Goal: Task Accomplishment & Management: Use online tool/utility

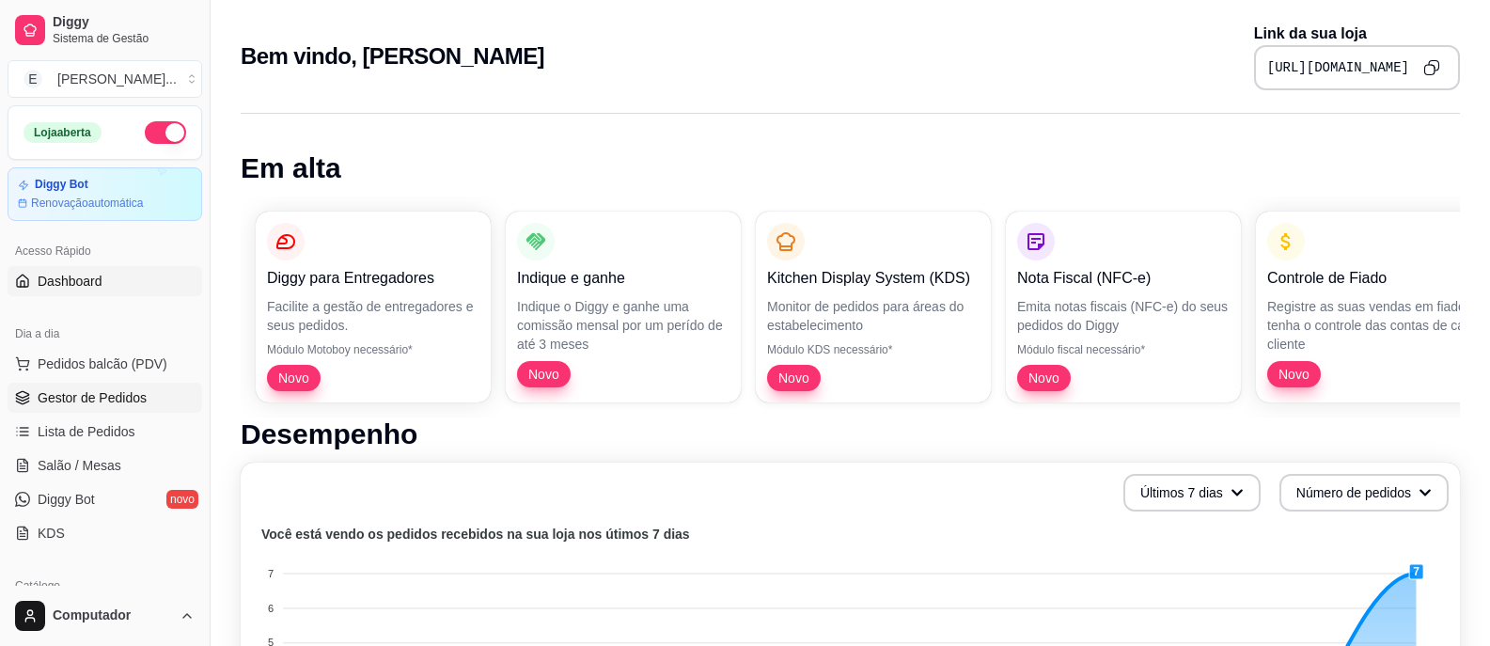
click at [98, 391] on span "Gestor de Pedidos" at bounding box center [92, 397] width 109 height 19
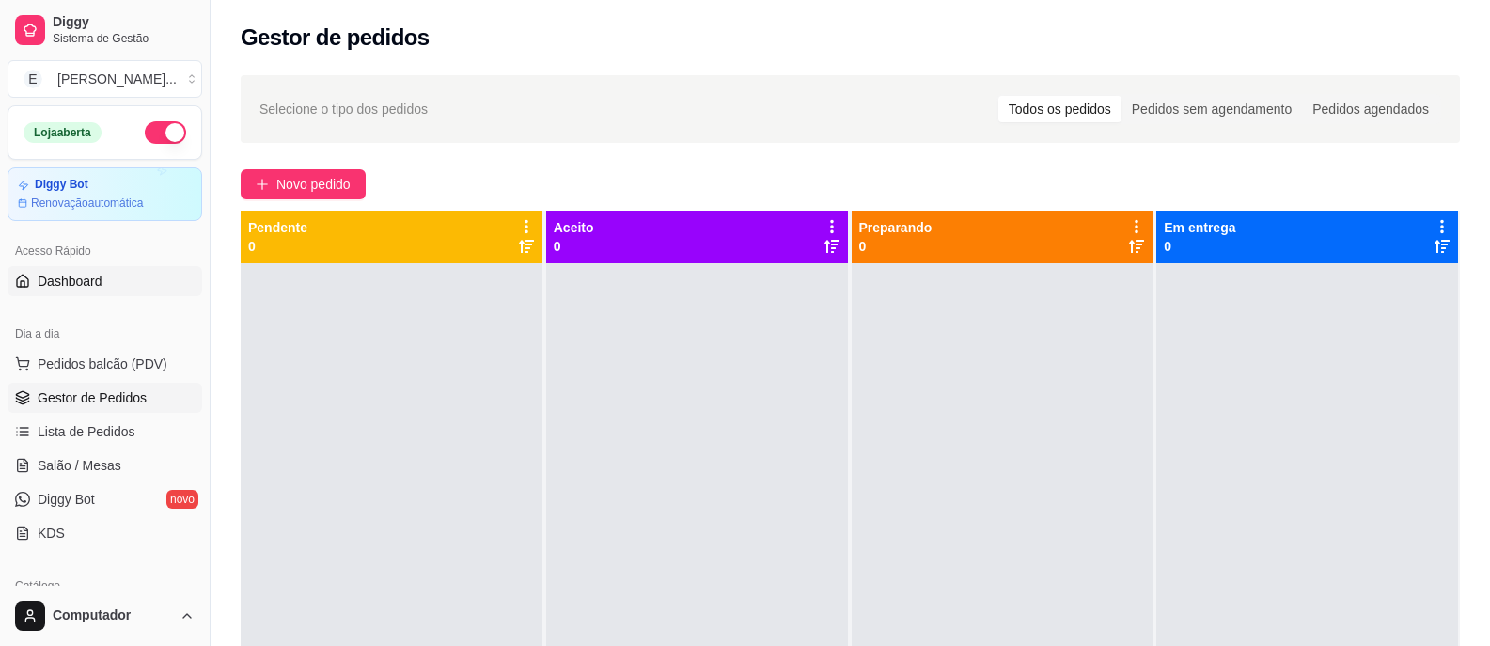
click at [78, 288] on span "Dashboard" at bounding box center [70, 281] width 65 height 19
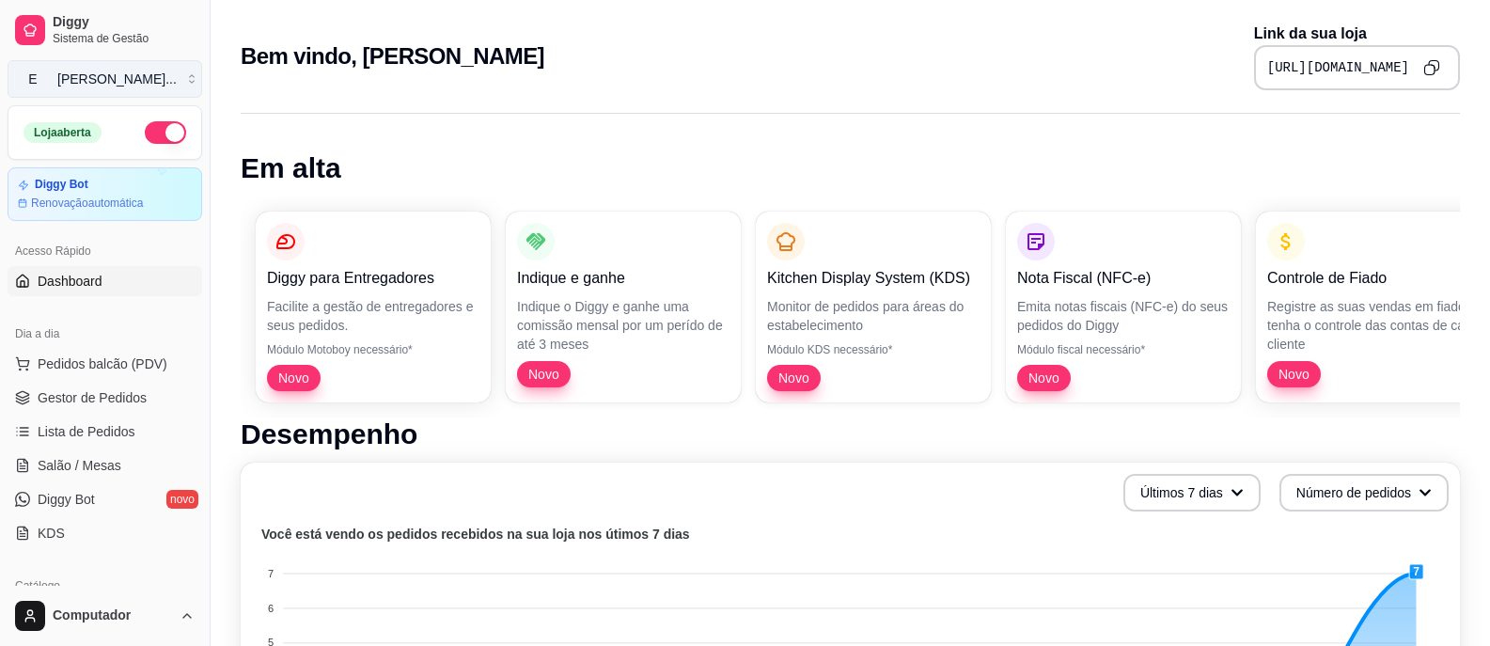
click at [190, 75] on button "E [PERSON_NAME] ..." at bounding box center [105, 79] width 195 height 38
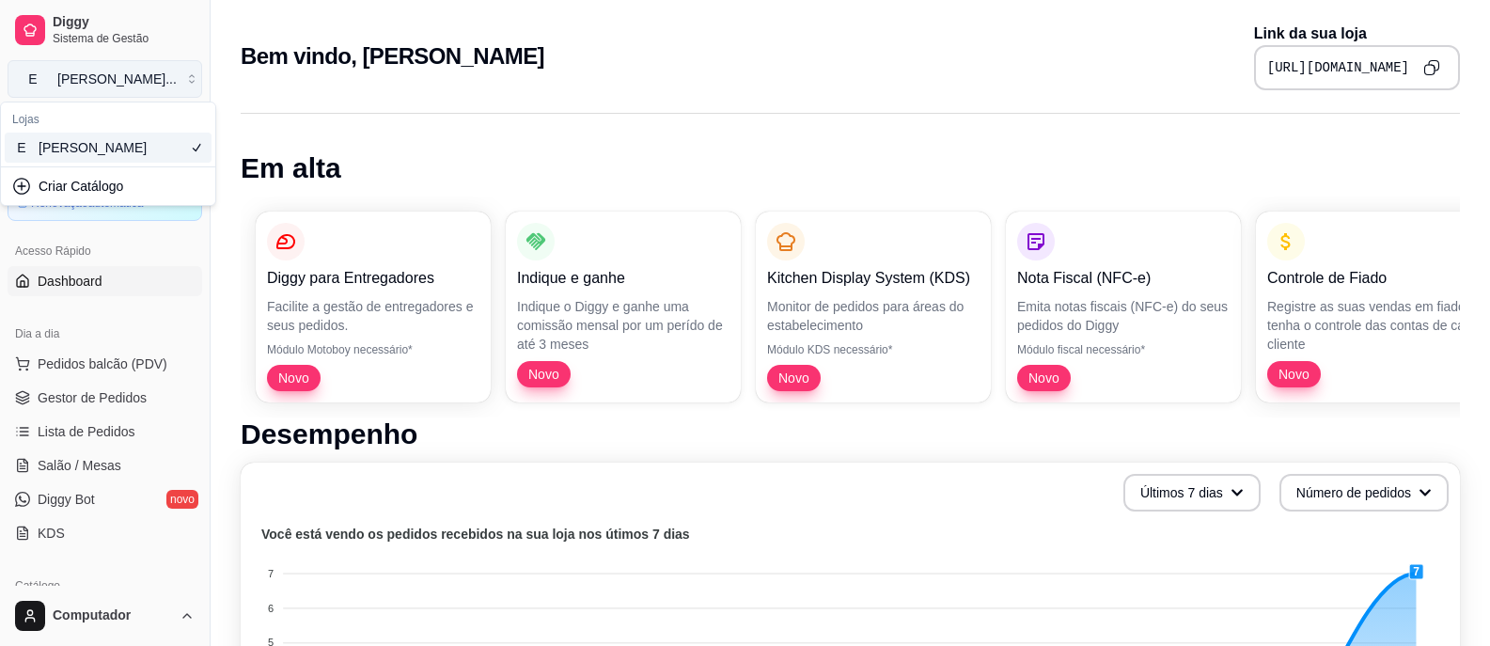
drag, startPoint x: 186, startPoint y: 77, endPoint x: 181, endPoint y: 107, distance: 30.4
click at [185, 79] on button "E [PERSON_NAME] ..." at bounding box center [105, 79] width 195 height 38
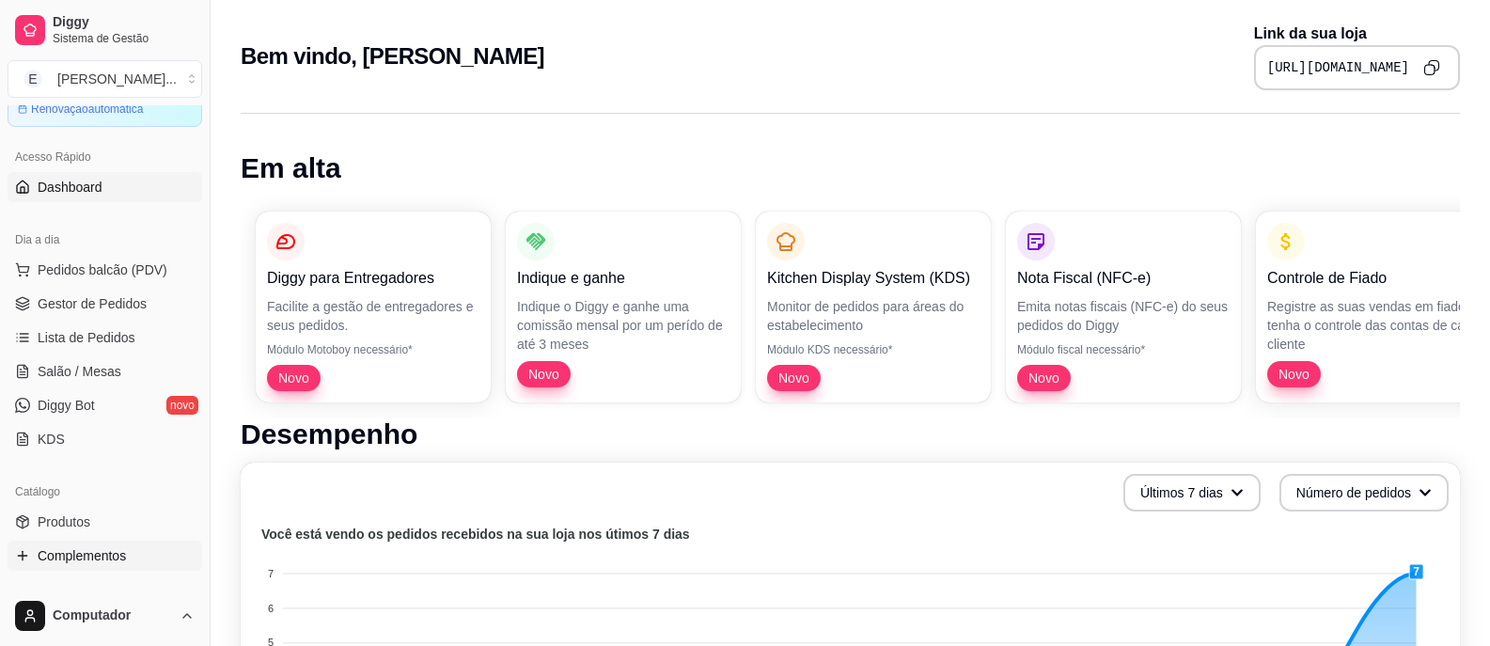
scroll to position [188, 0]
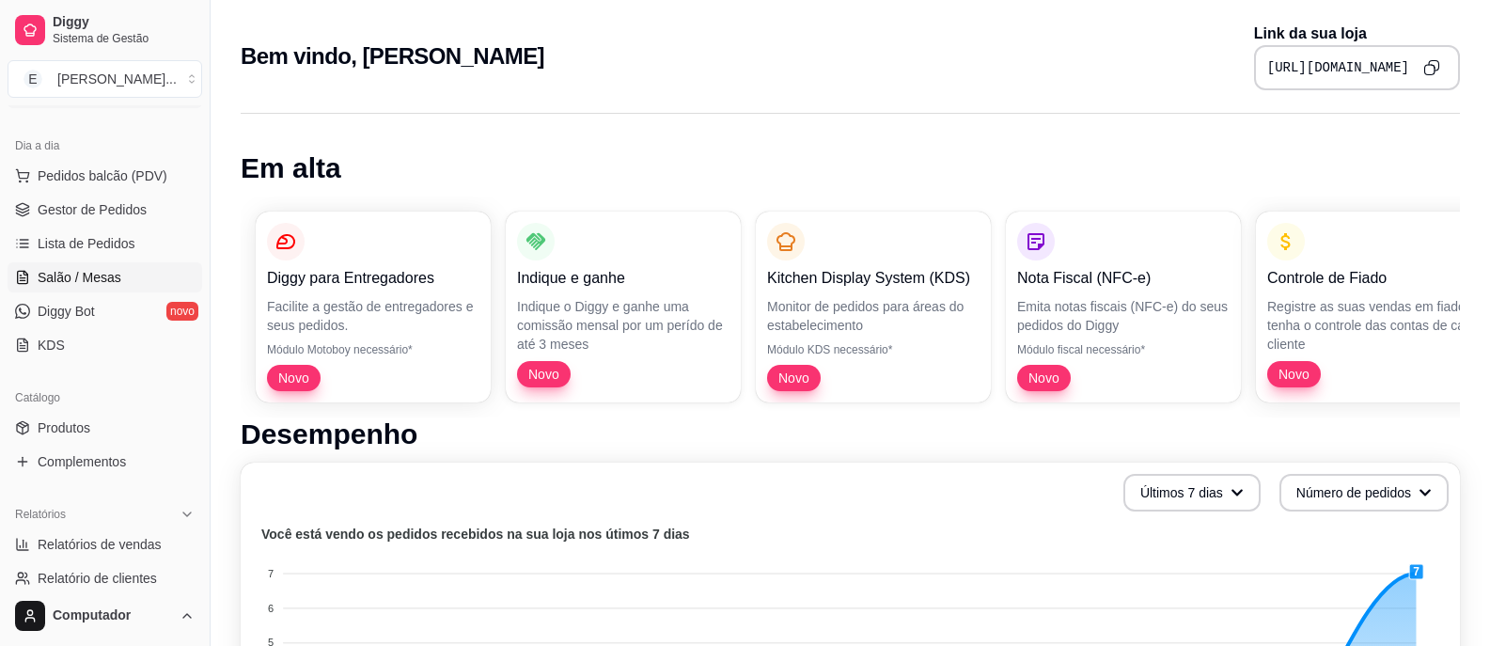
click at [102, 275] on span "Salão / Mesas" at bounding box center [80, 277] width 84 height 19
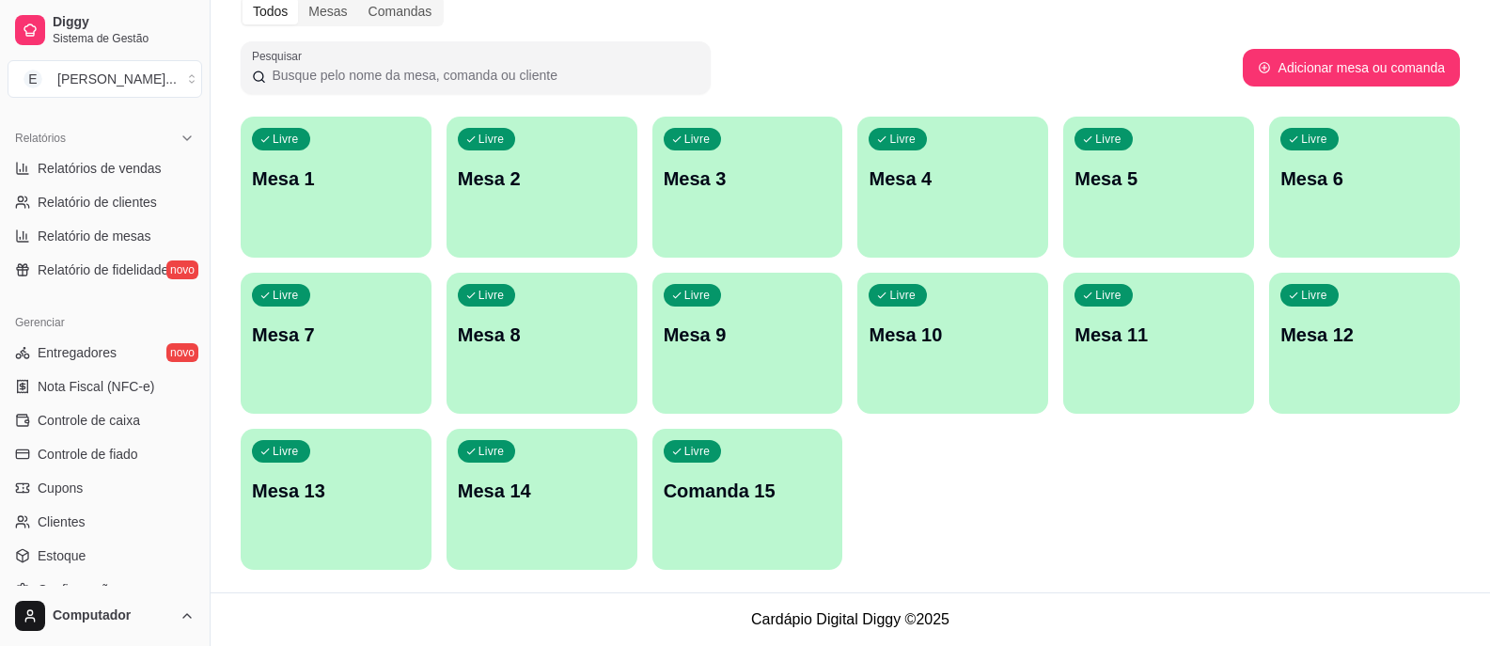
scroll to position [658, 0]
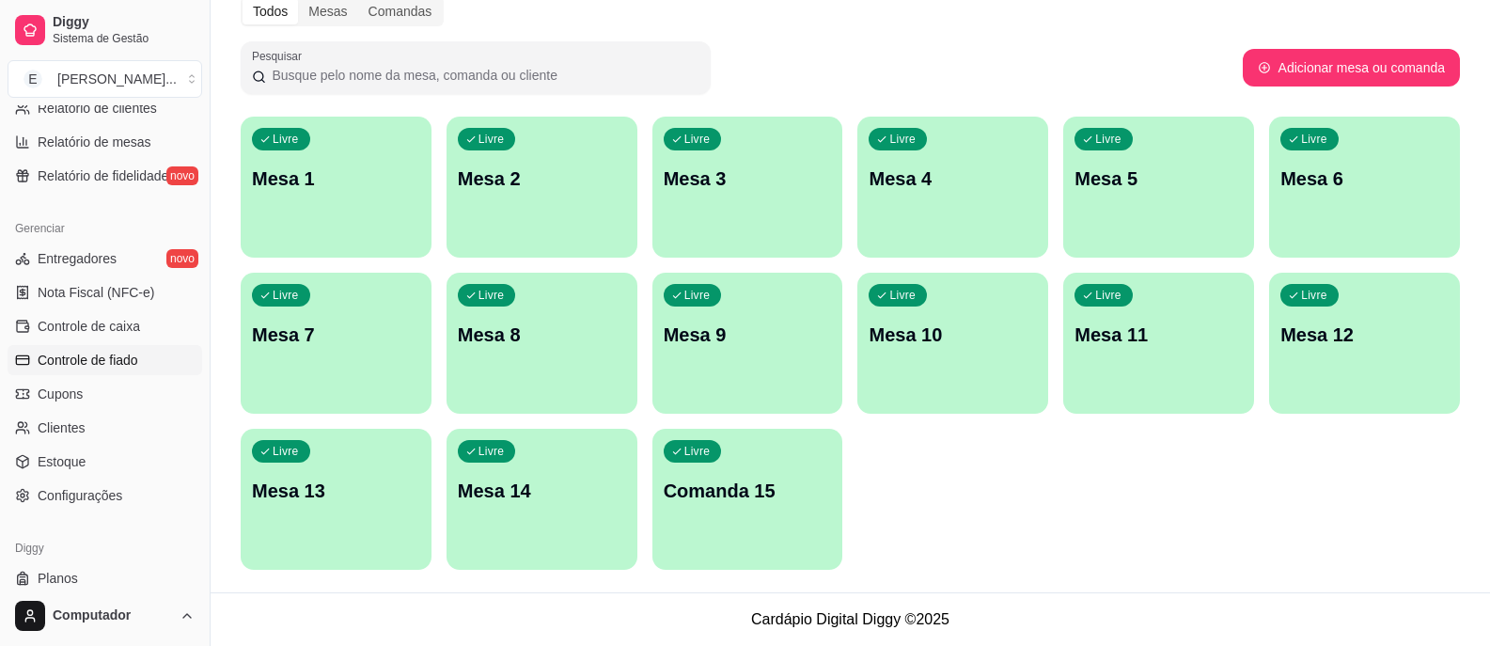
click at [139, 359] on link "Controle de fiado" at bounding box center [105, 360] width 195 height 30
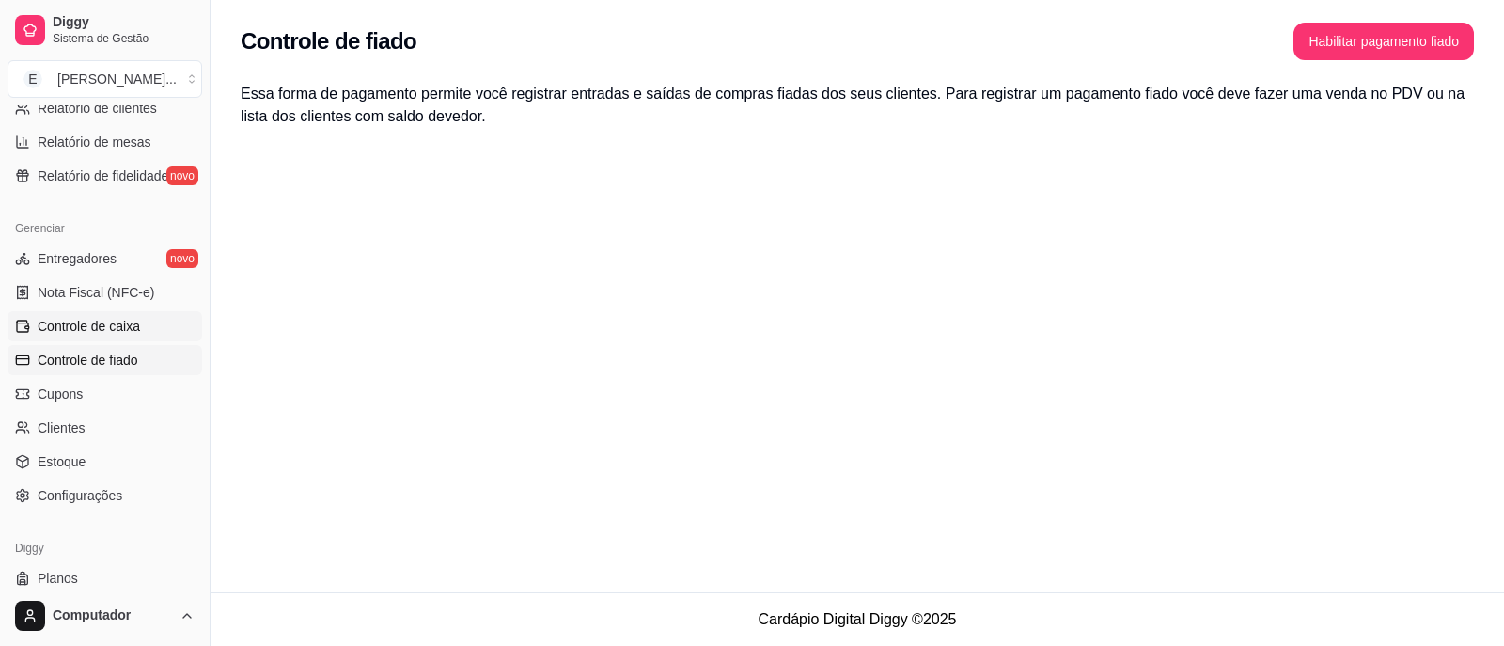
click at [121, 325] on span "Controle de caixa" at bounding box center [89, 326] width 102 height 19
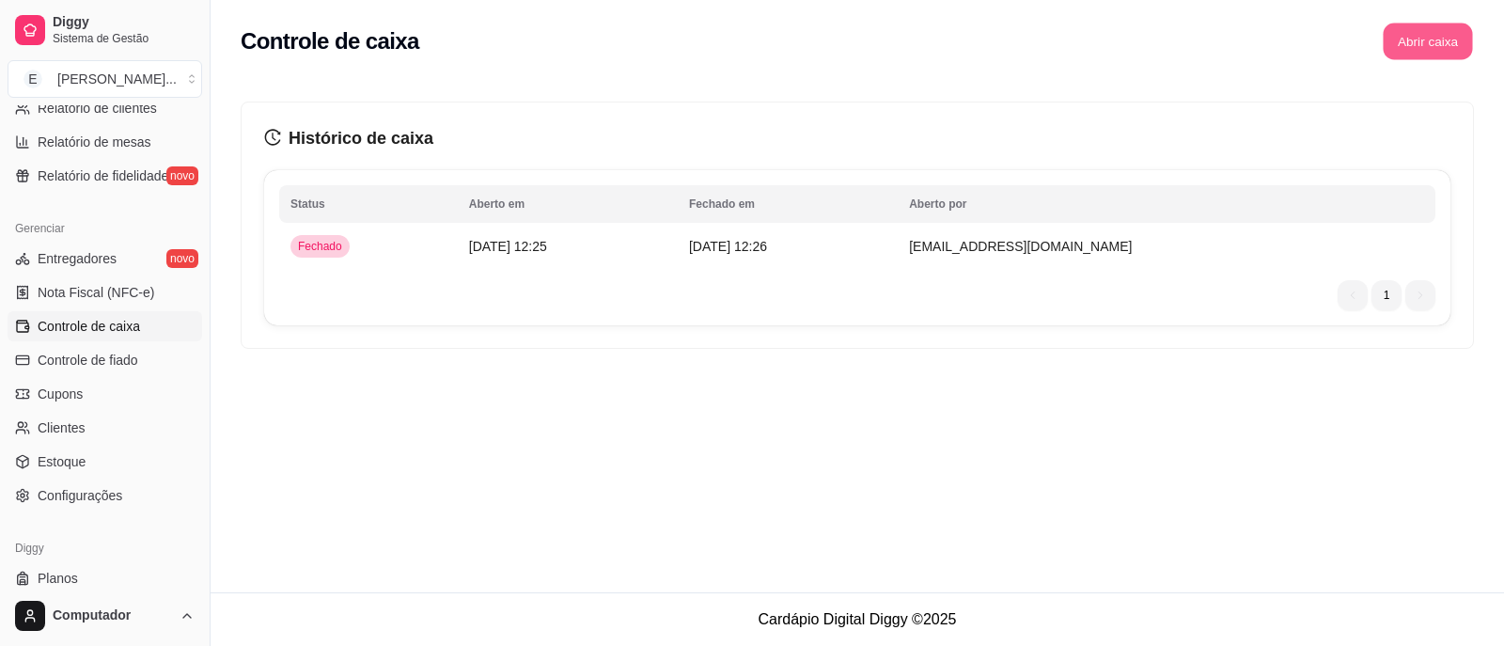
click at [1420, 31] on button "Abrir caixa" at bounding box center [1427, 41] width 89 height 37
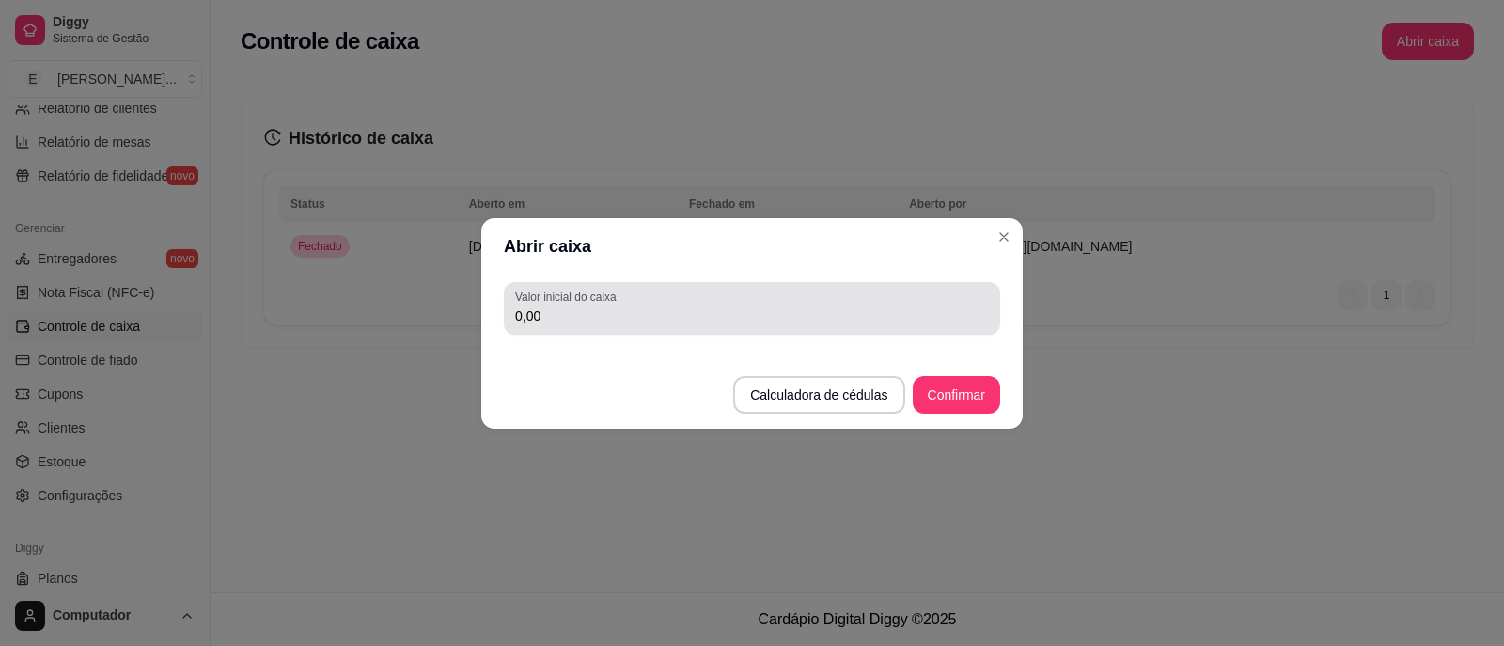
click at [745, 319] on input "0,00" at bounding box center [752, 315] width 474 height 19
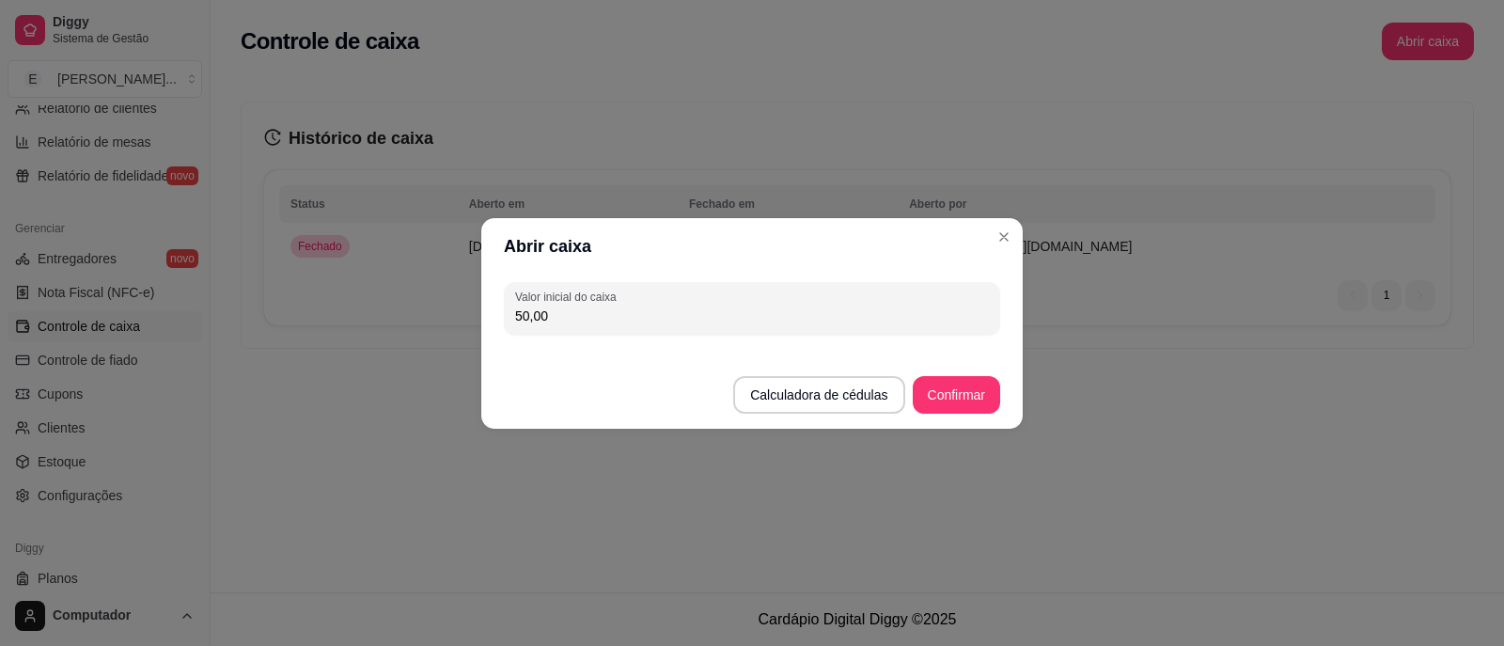
type input "50,00"
click at [968, 411] on button "Confirmar" at bounding box center [957, 394] width 86 height 37
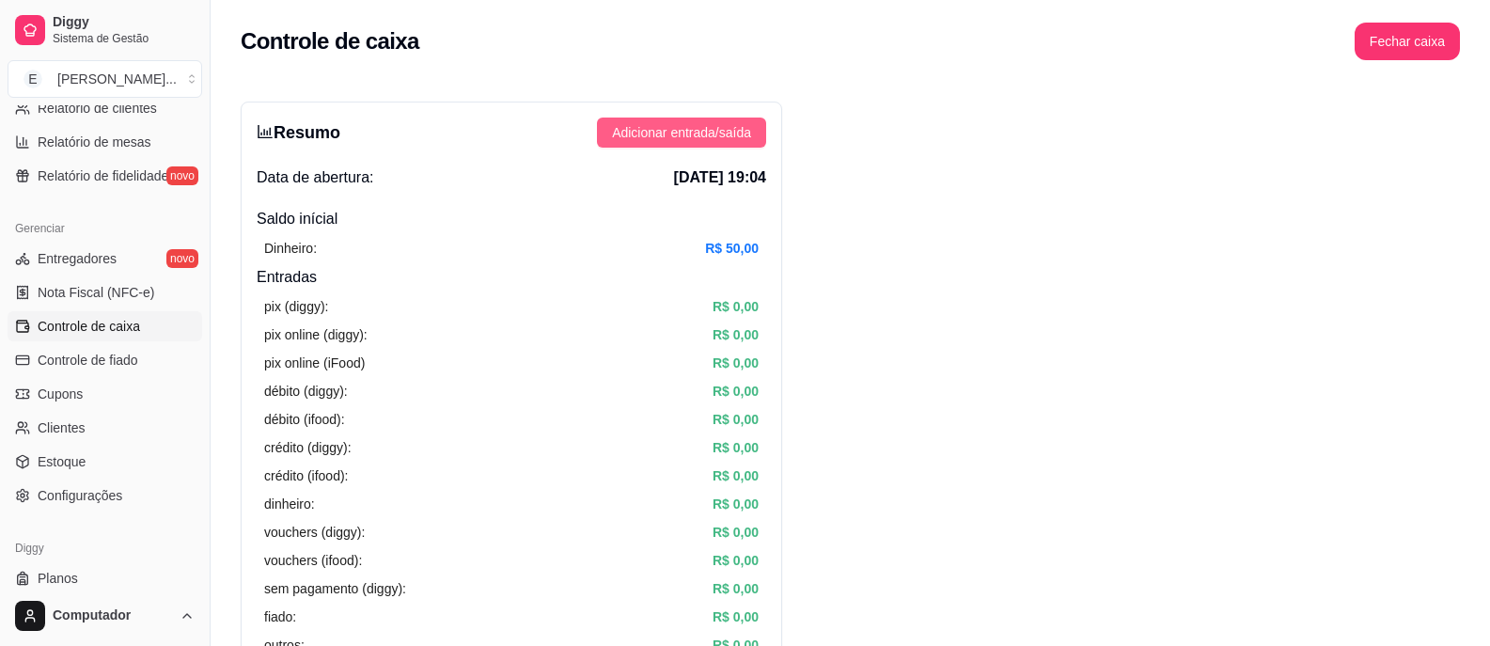
click at [685, 140] on span "Adicionar entrada/saída" at bounding box center [681, 132] width 139 height 21
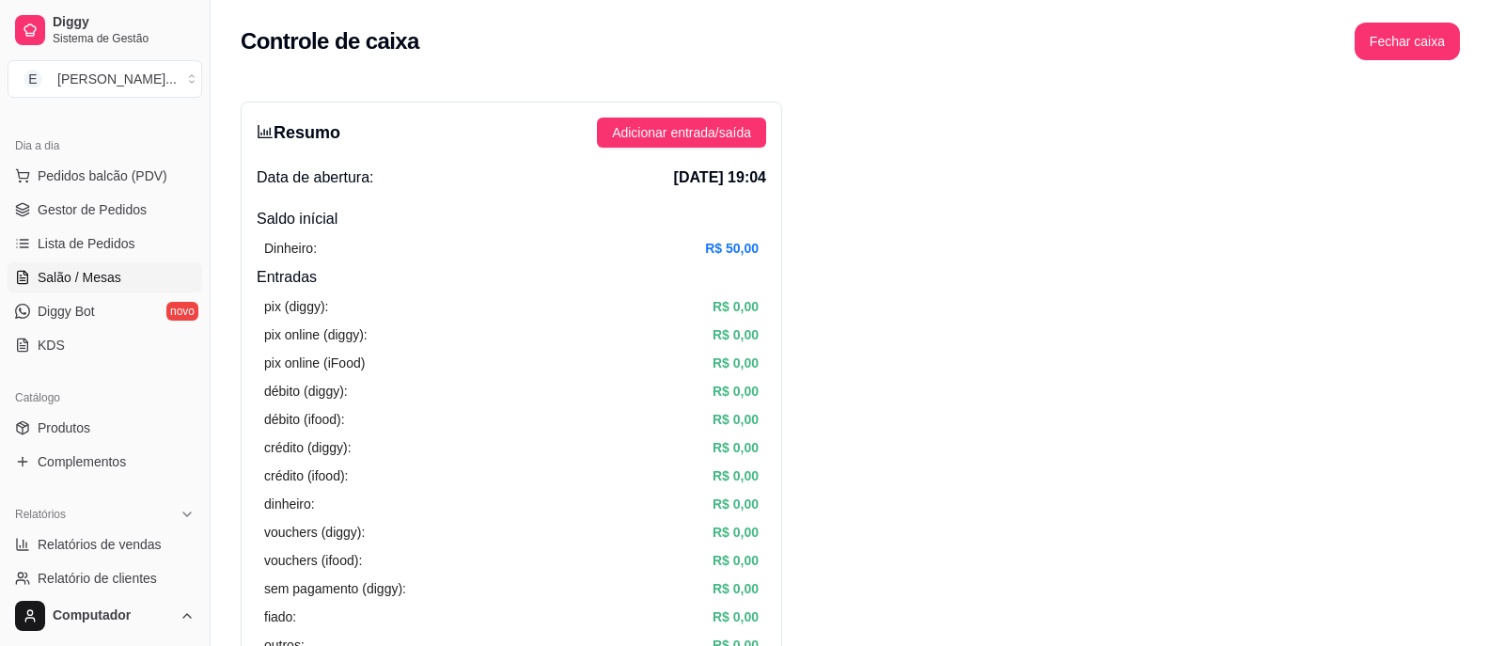
click at [117, 271] on span "Salão / Mesas" at bounding box center [80, 277] width 84 height 19
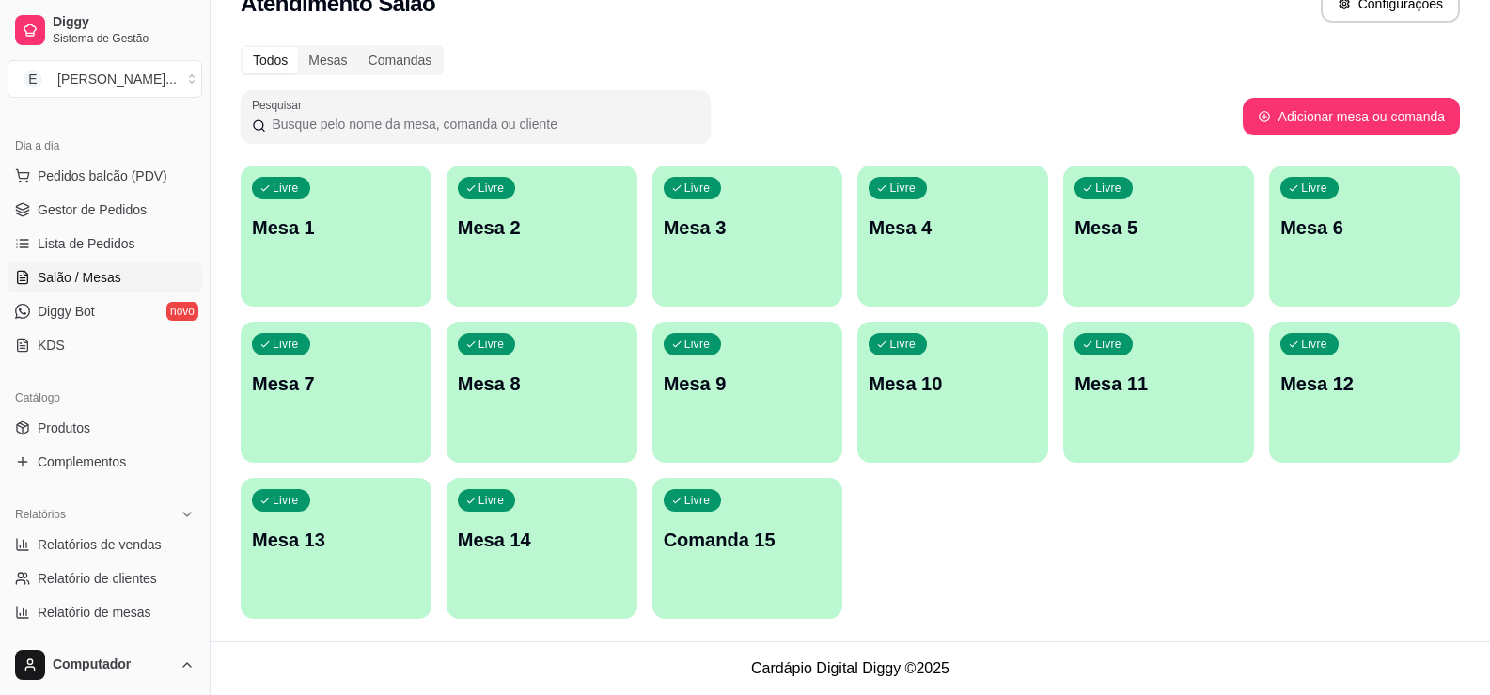
scroll to position [658, 0]
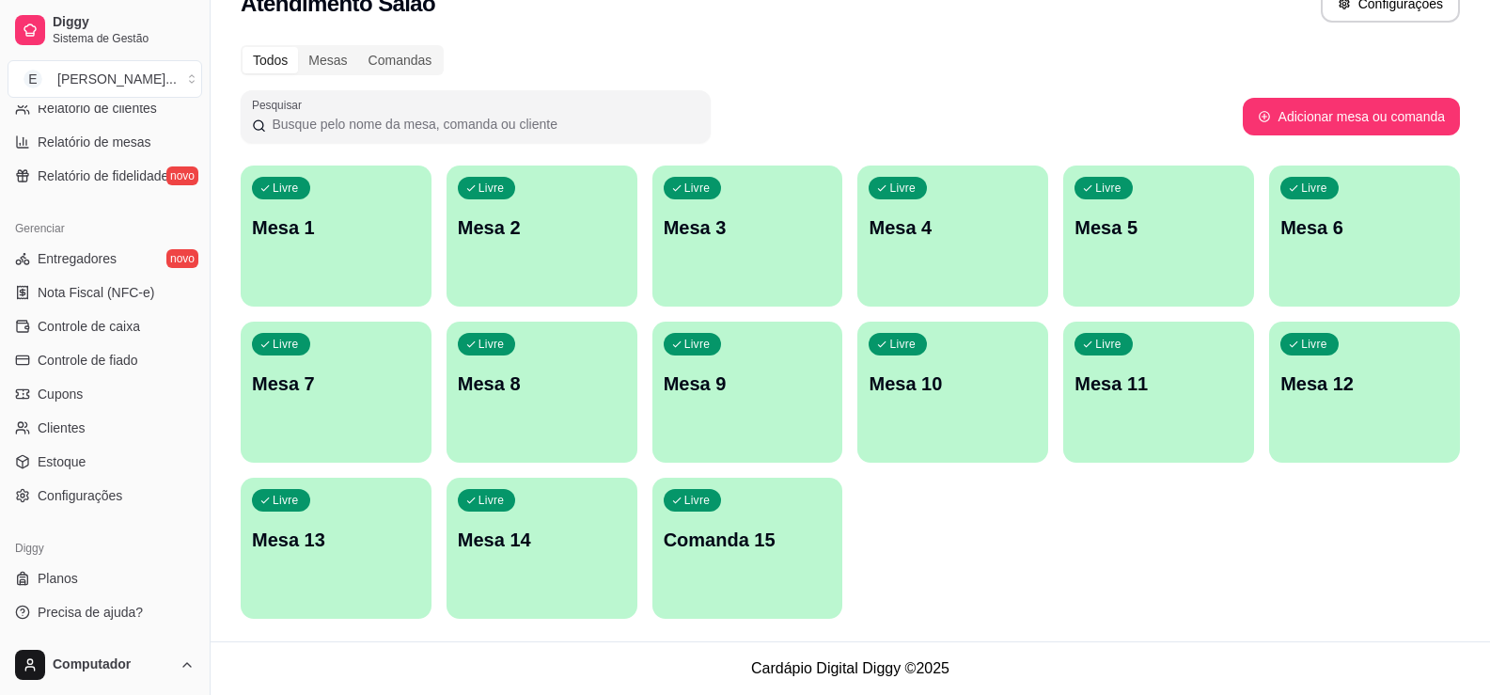
drag, startPoint x: 133, startPoint y: 332, endPoint x: 145, endPoint y: 341, distance: 15.4
click at [133, 329] on span "Controle de caixa" at bounding box center [89, 326] width 102 height 19
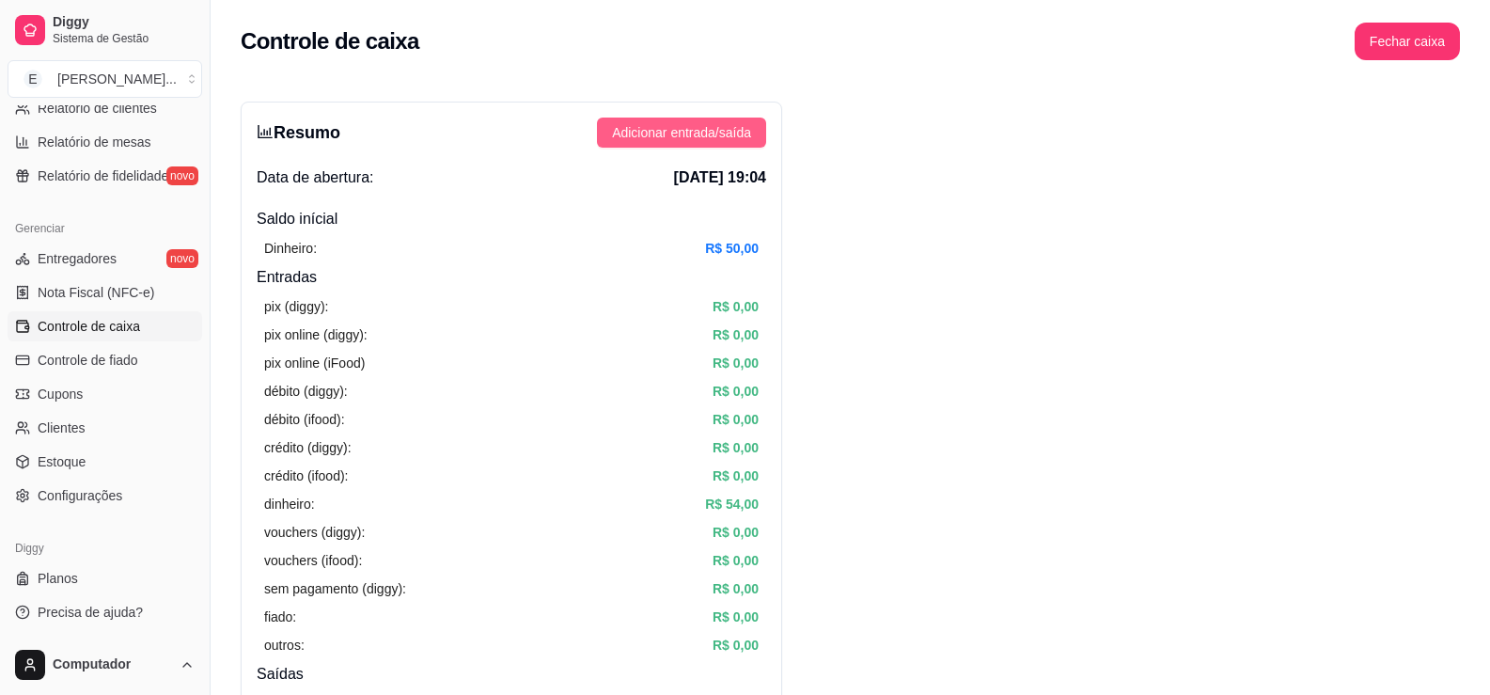
click at [716, 139] on span "Adicionar entrada/saída" at bounding box center [681, 132] width 139 height 21
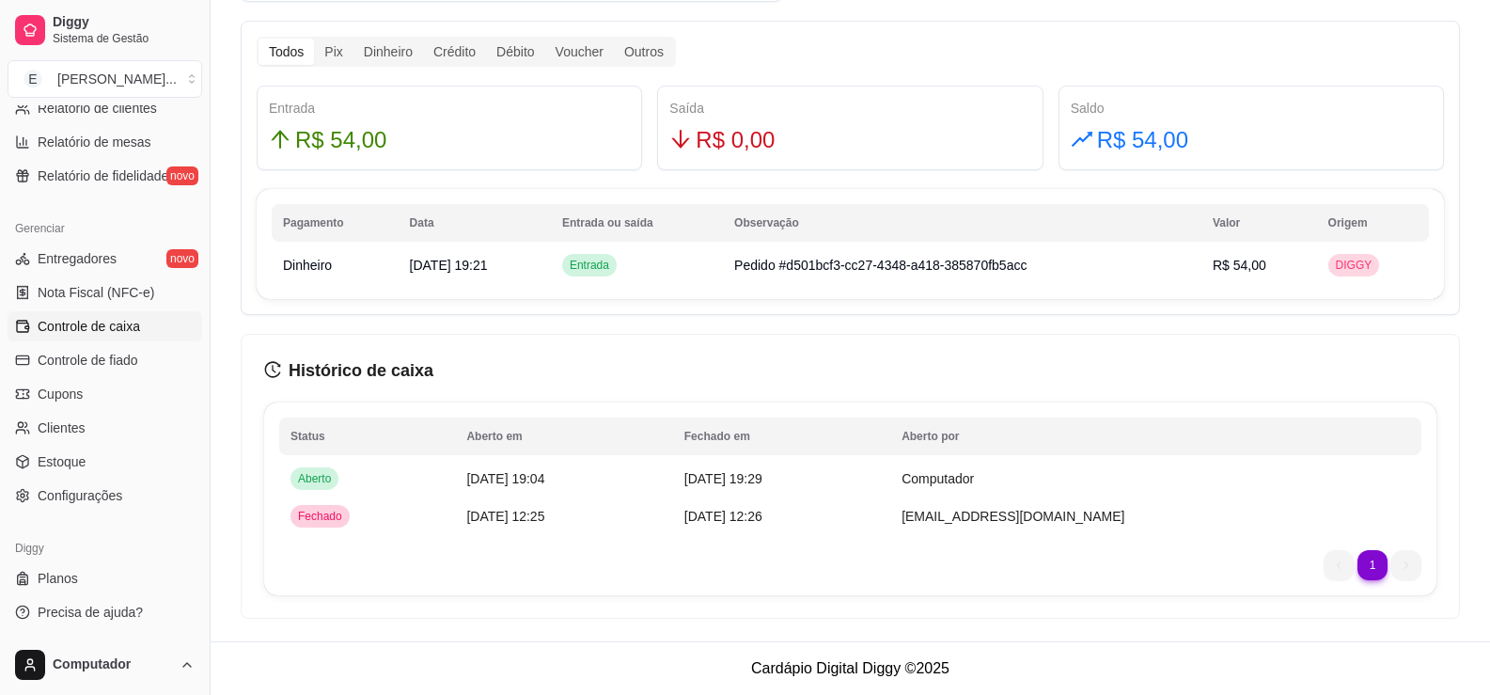
scroll to position [811, 0]
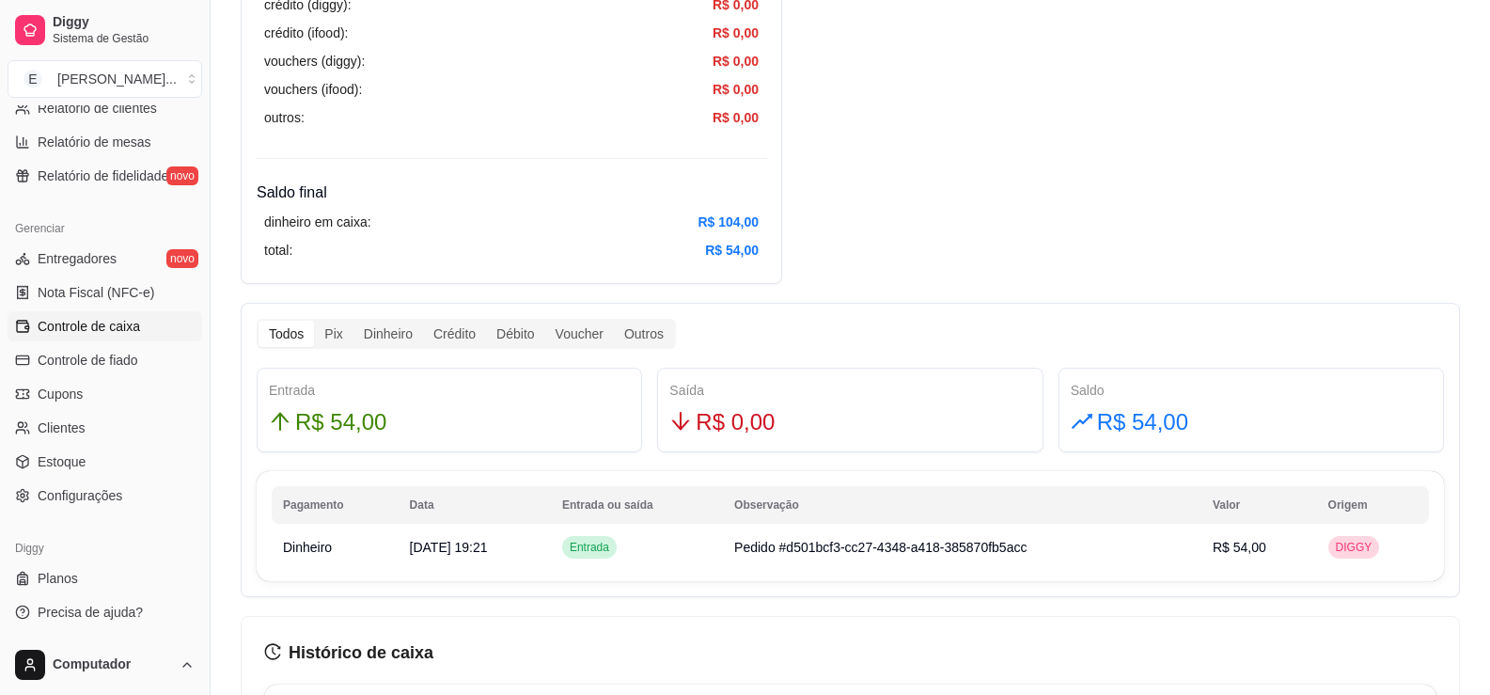
drag, startPoint x: 553, startPoint y: 231, endPoint x: 602, endPoint y: 230, distance: 48.9
click at [556, 231] on div "dinheiro em caixa: R$ 104,00" at bounding box center [511, 221] width 494 height 21
click at [722, 212] on article "R$ 104,00" at bounding box center [727, 221] width 61 height 21
click at [752, 213] on article "R$ 104,00" at bounding box center [727, 221] width 61 height 21
click at [896, 211] on div "Resumo Adicionar entrada/saída Data de abertura: [DATE] 19:04 Saldo inícial Din…" at bounding box center [850, 95] width 1219 height 1610
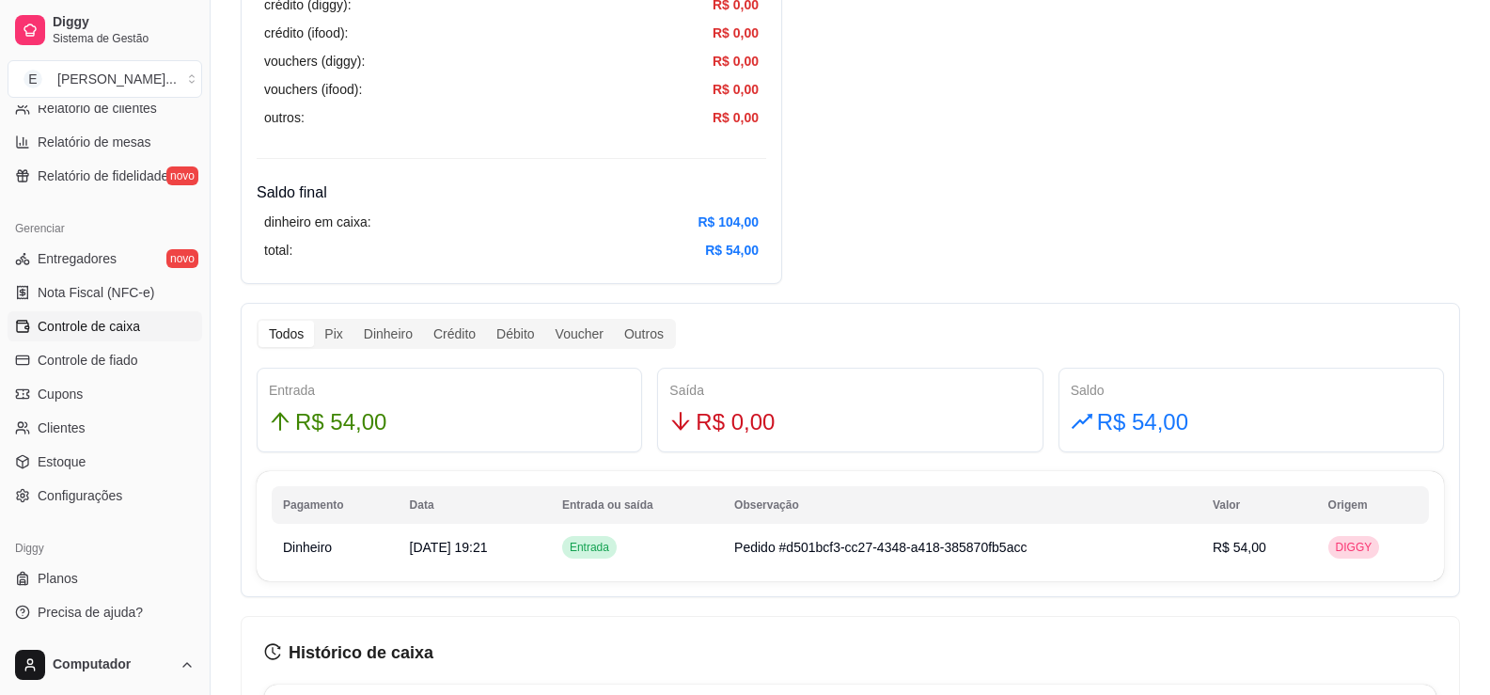
scroll to position [1093, 0]
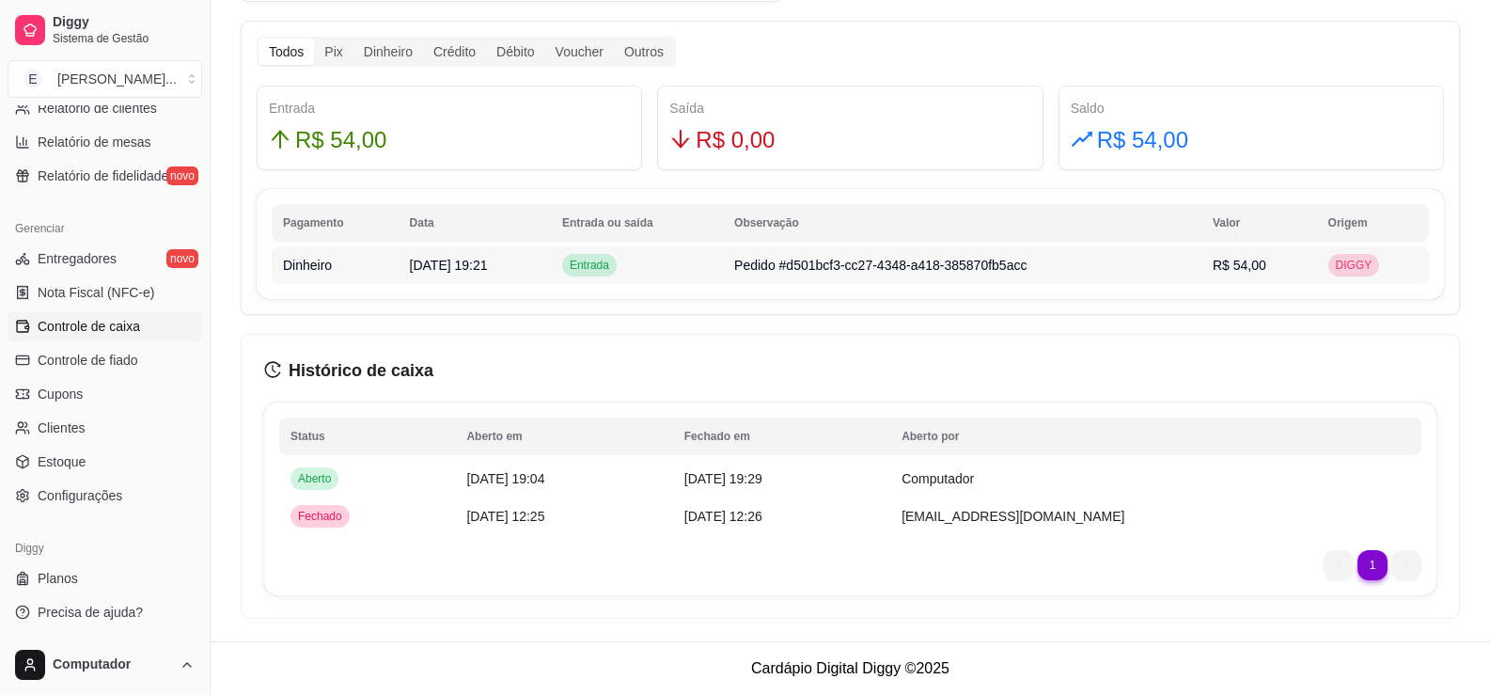
click at [996, 270] on span "Pedido #d501bcf3-cc27-4348-a418-385870fb5acc" at bounding box center [880, 265] width 292 height 15
click at [681, 248] on td "Entrada" at bounding box center [637, 265] width 172 height 38
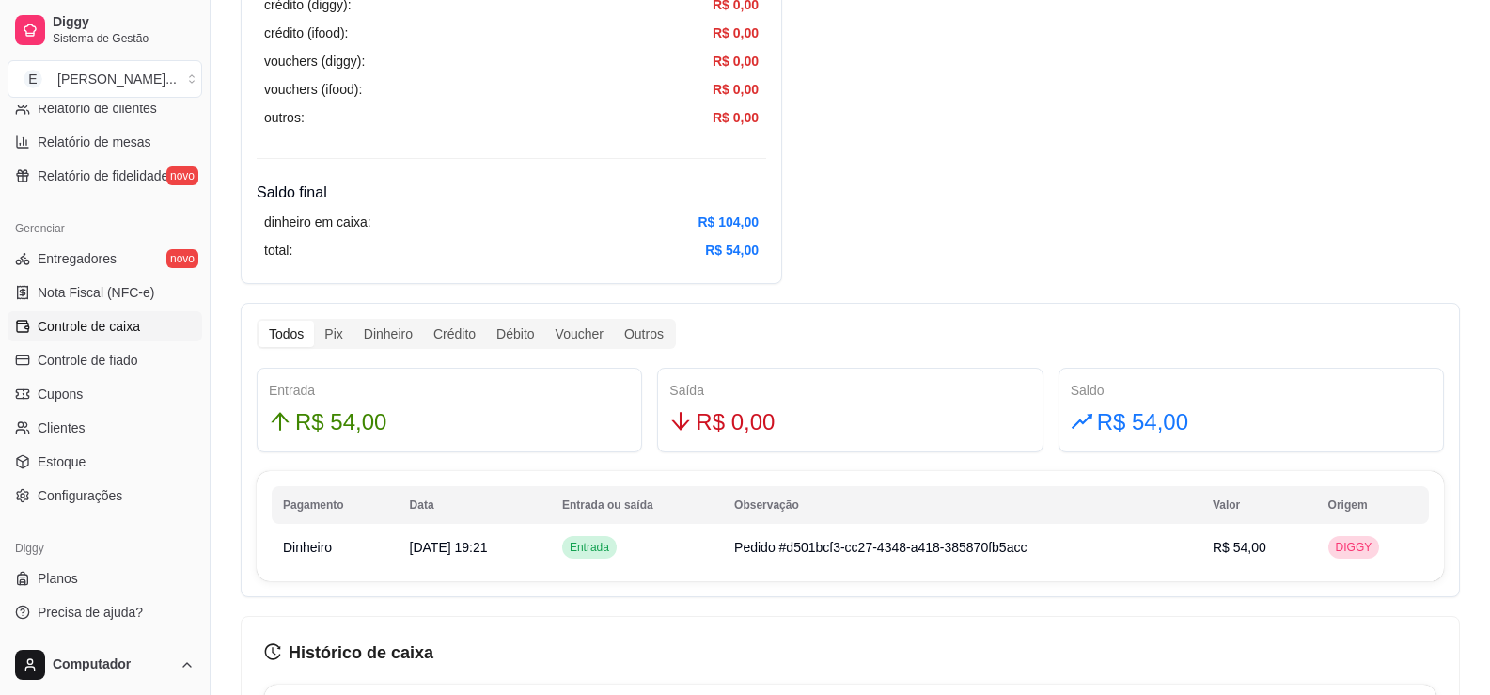
scroll to position [717, 0]
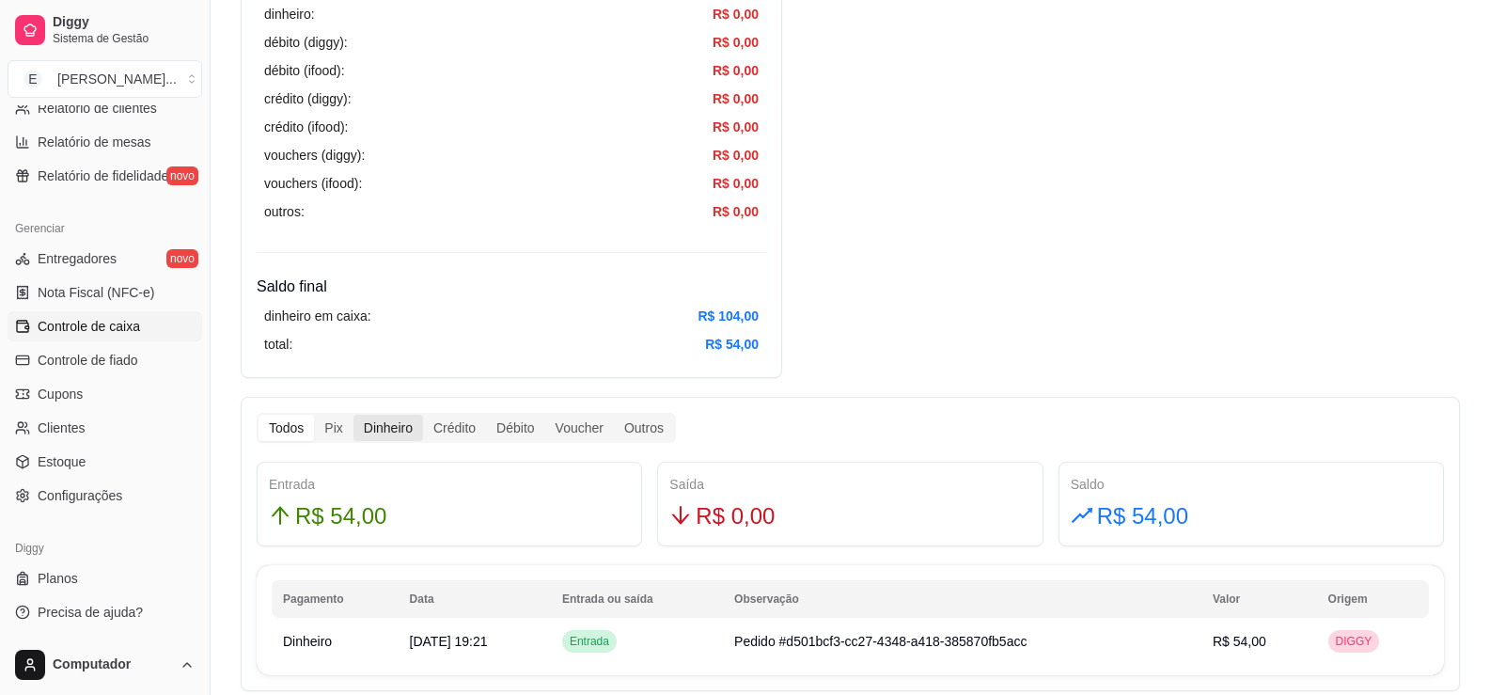
drag, startPoint x: 340, startPoint y: 433, endPoint x: 364, endPoint y: 430, distance: 23.7
click at [352, 433] on div "Todos Pix Dinheiro Crédito Débito Voucher Outros" at bounding box center [465, 428] width 415 height 26
click at [368, 425] on div "Dinheiro" at bounding box center [388, 428] width 70 height 26
click at [353, 415] on input "Dinheiro" at bounding box center [353, 415] width 0 height 0
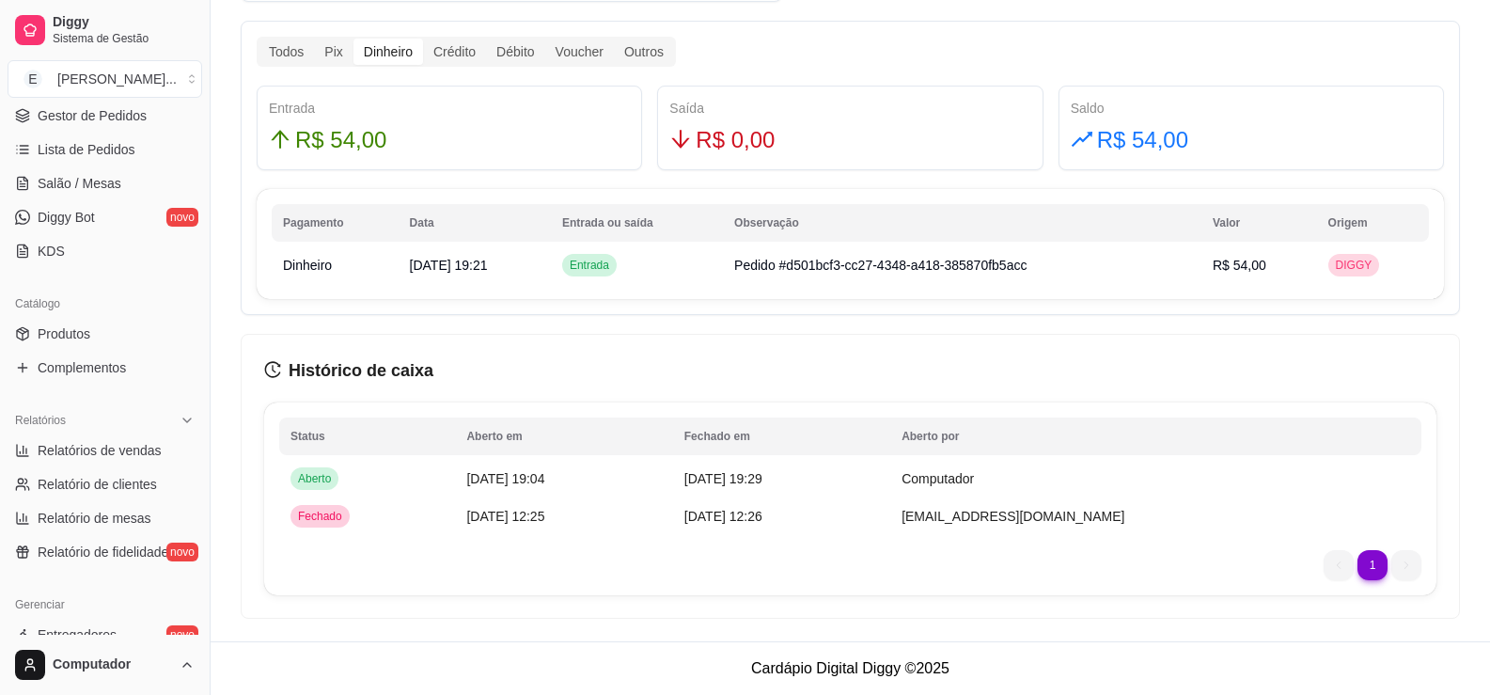
scroll to position [905, 0]
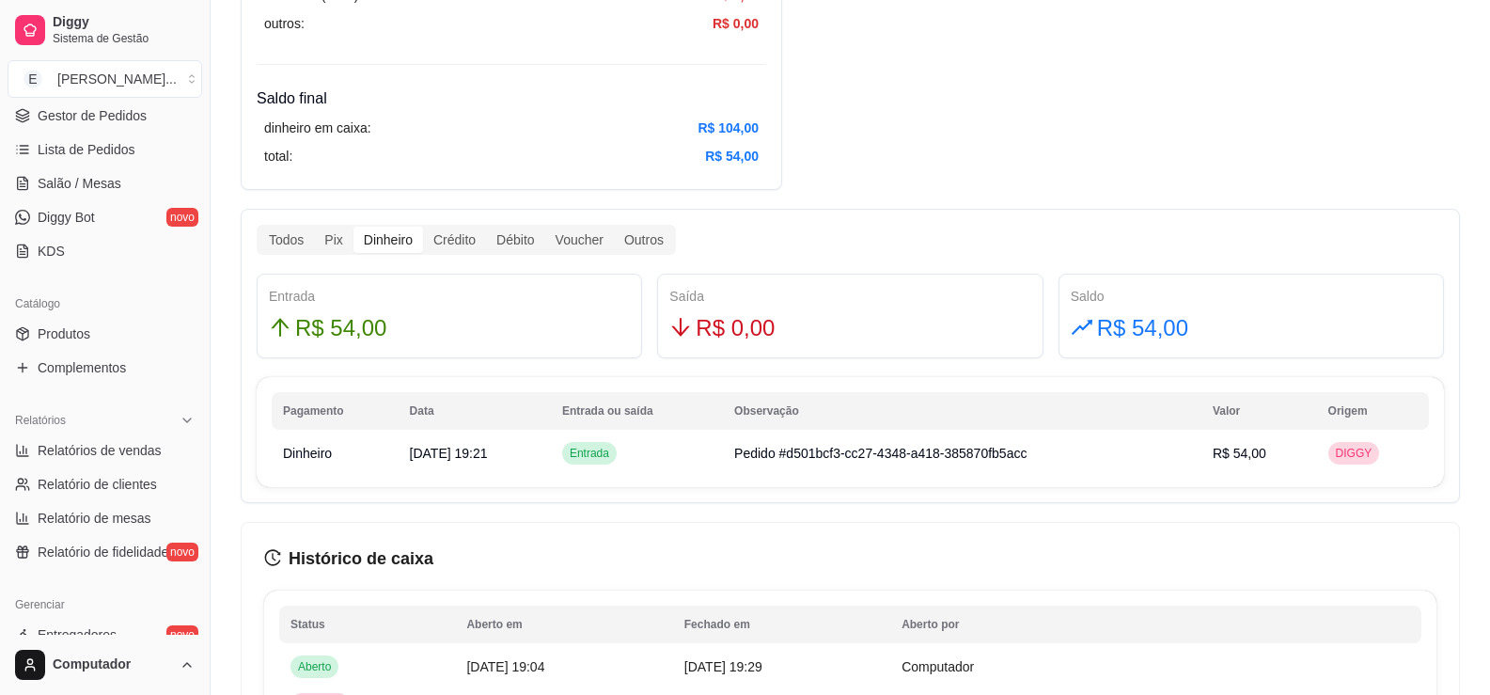
click at [751, 333] on span "R$ 0,00" at bounding box center [735, 328] width 79 height 36
drag, startPoint x: 1152, startPoint y: 342, endPoint x: 1129, endPoint y: 341, distance: 23.5
click at [1145, 340] on span "R$ 54,00" at bounding box center [1142, 328] width 91 height 36
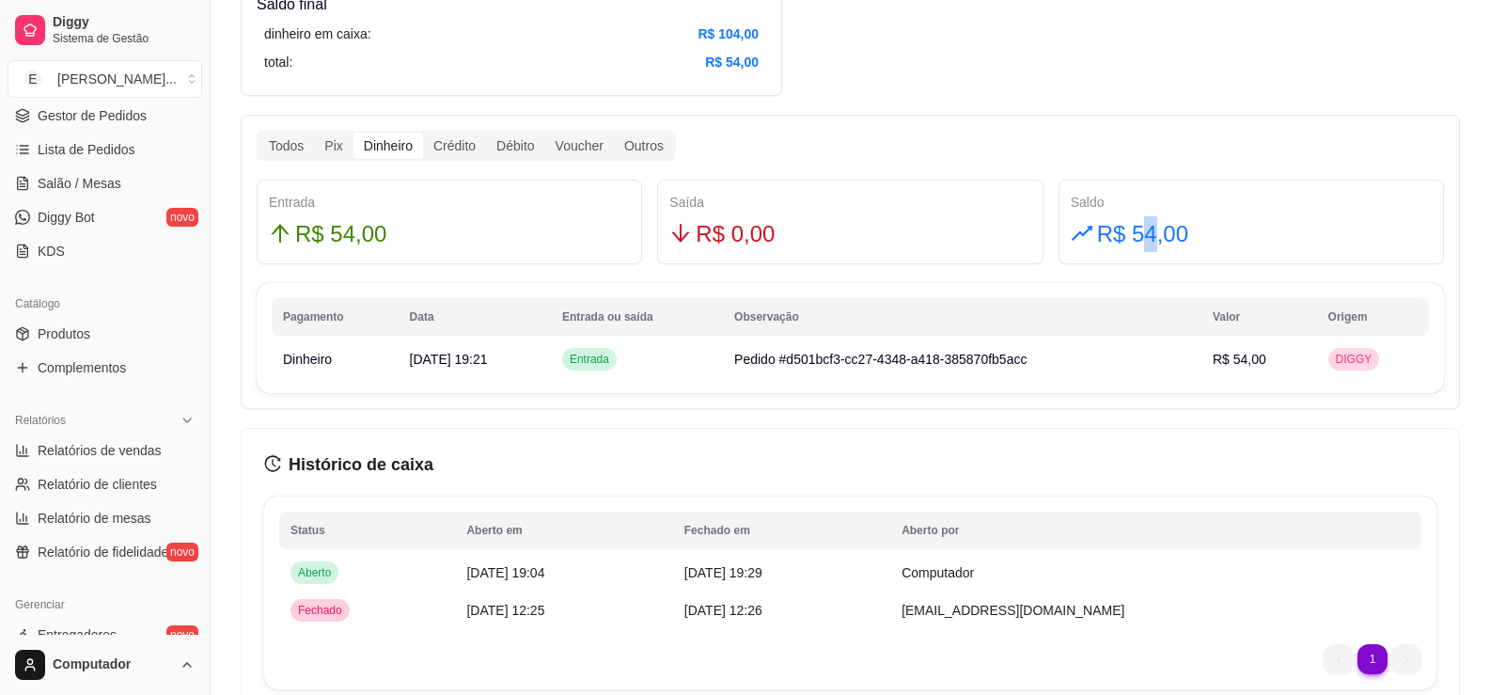
scroll to position [1093, 0]
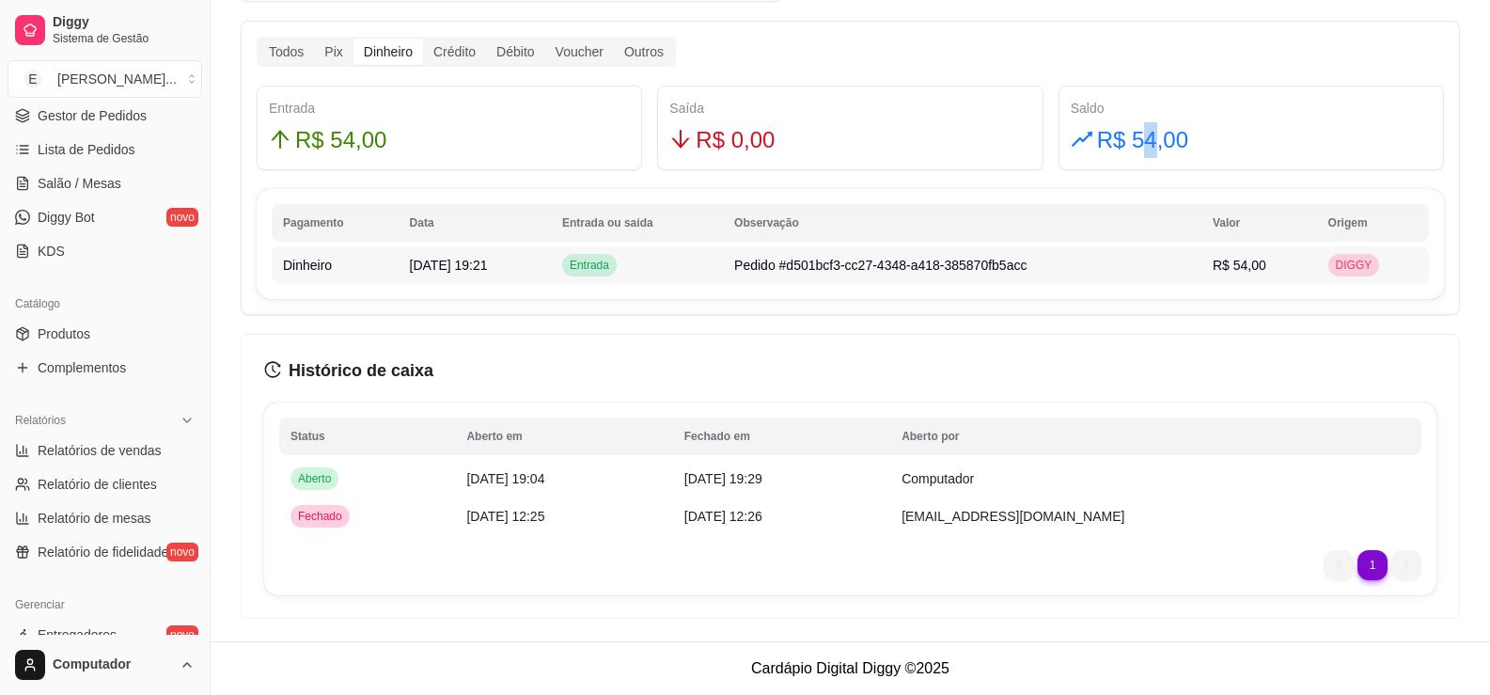
click at [1357, 269] on span "DIGGY" at bounding box center [1354, 265] width 44 height 15
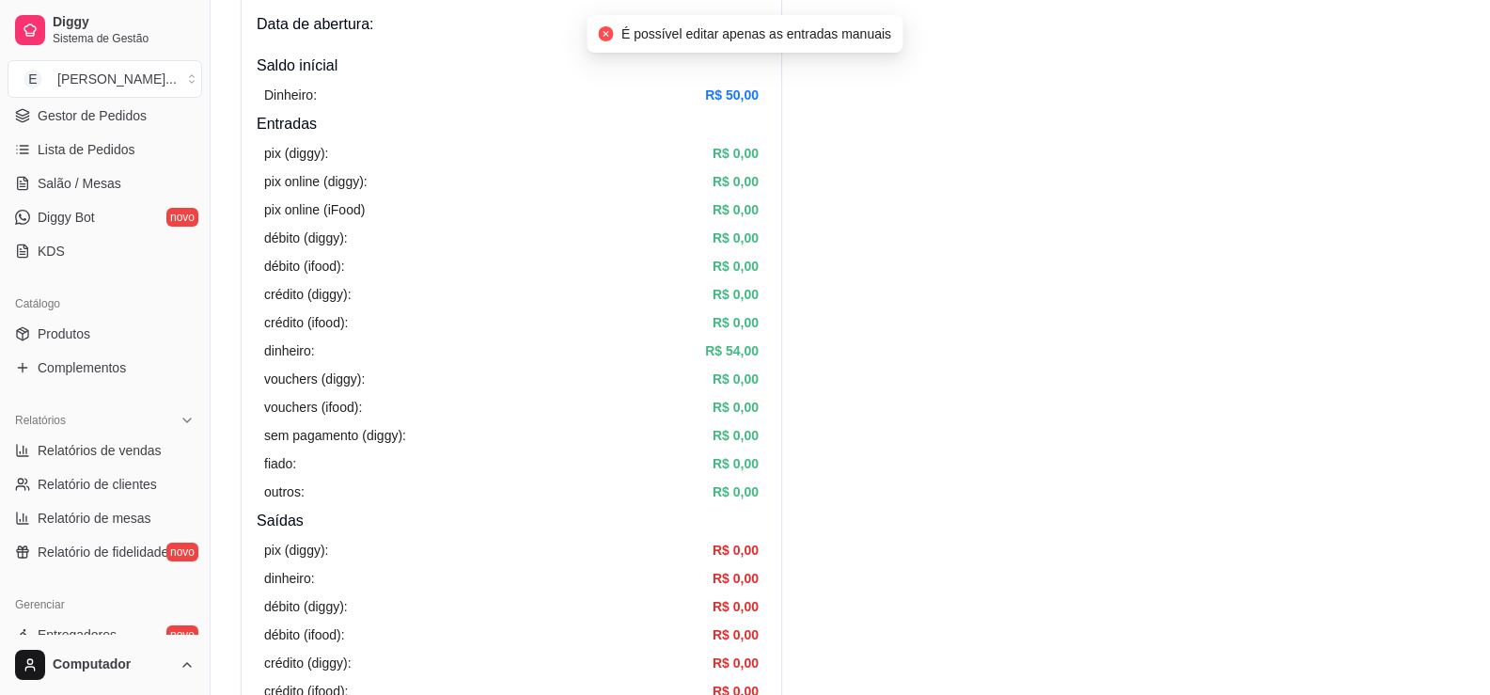
scroll to position [0, 0]
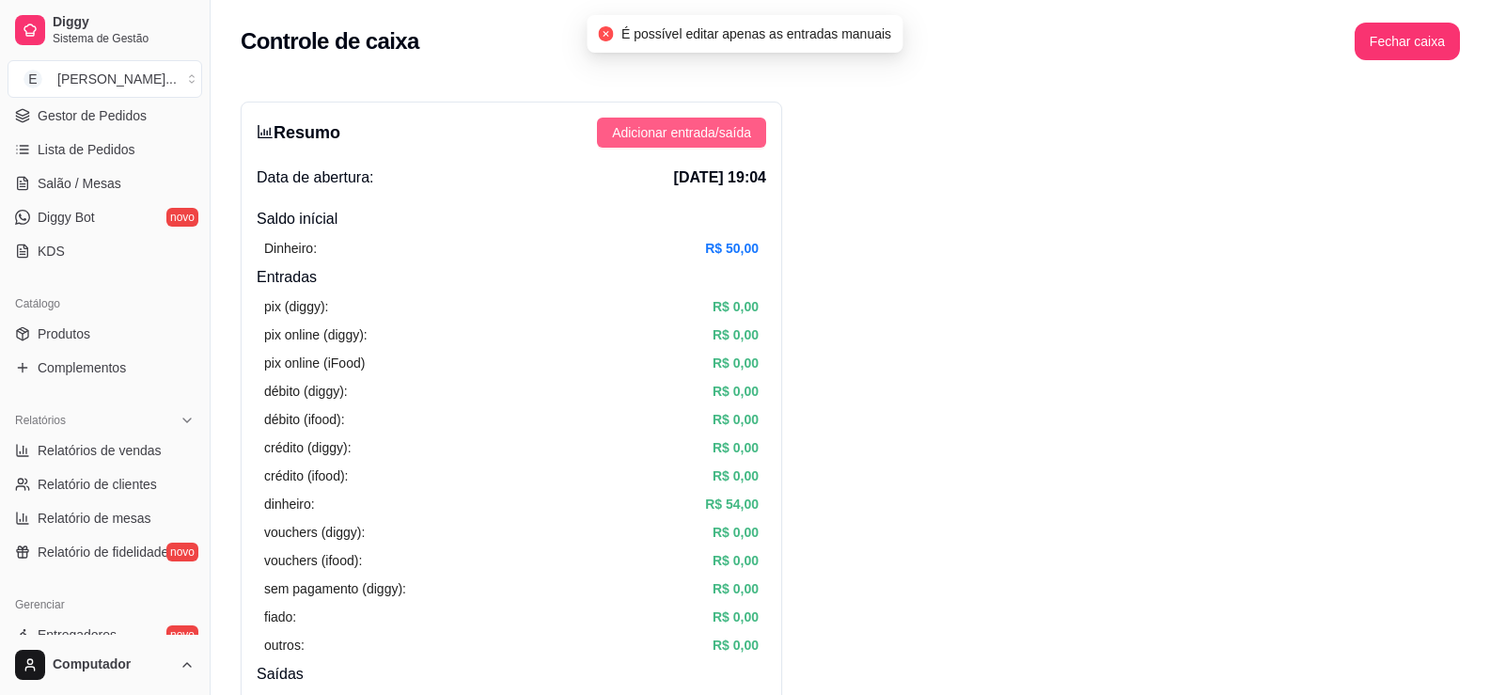
click at [662, 131] on span "Adicionar entrada/saída" at bounding box center [681, 132] width 139 height 21
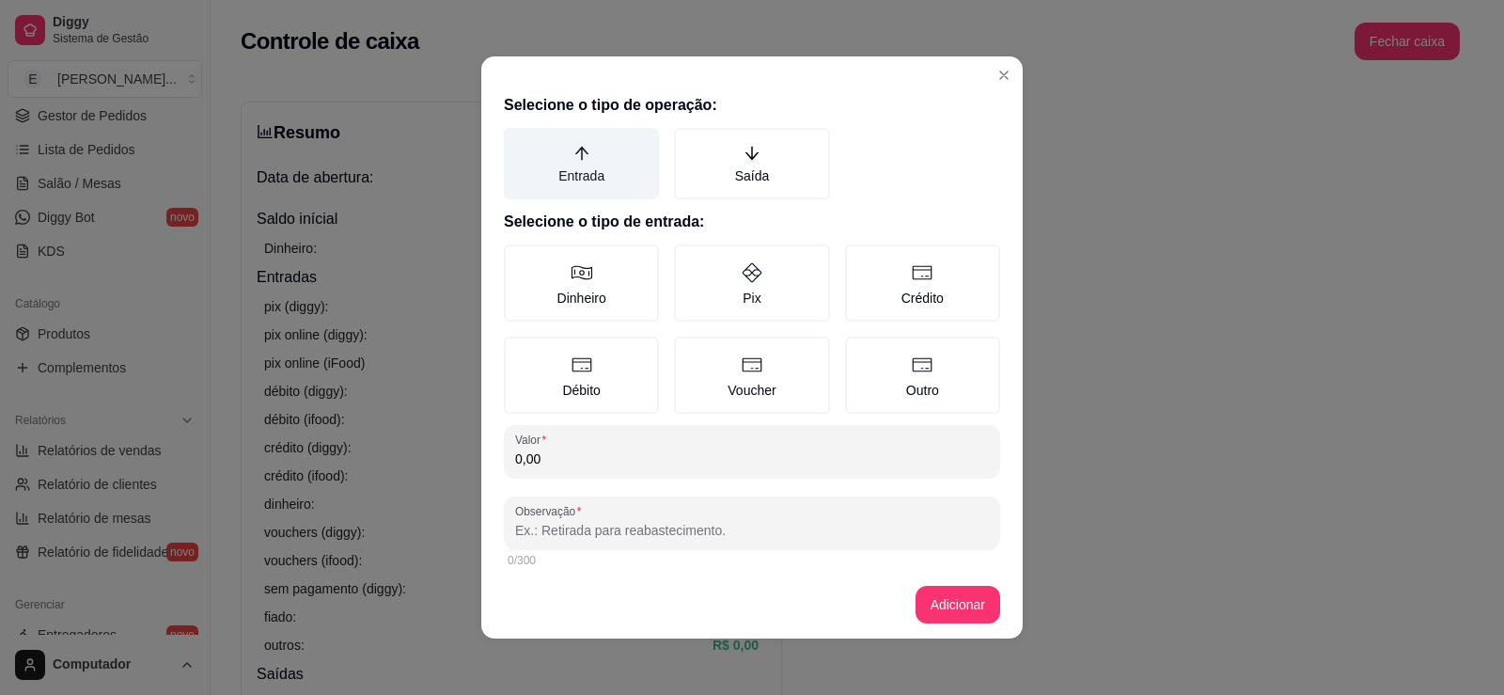
drag, startPoint x: 591, startPoint y: 150, endPoint x: 595, endPoint y: 163, distance: 12.8
click at [591, 152] on label "Entrada" at bounding box center [581, 163] width 155 height 71
click at [518, 142] on button "Entrada" at bounding box center [510, 134] width 15 height 15
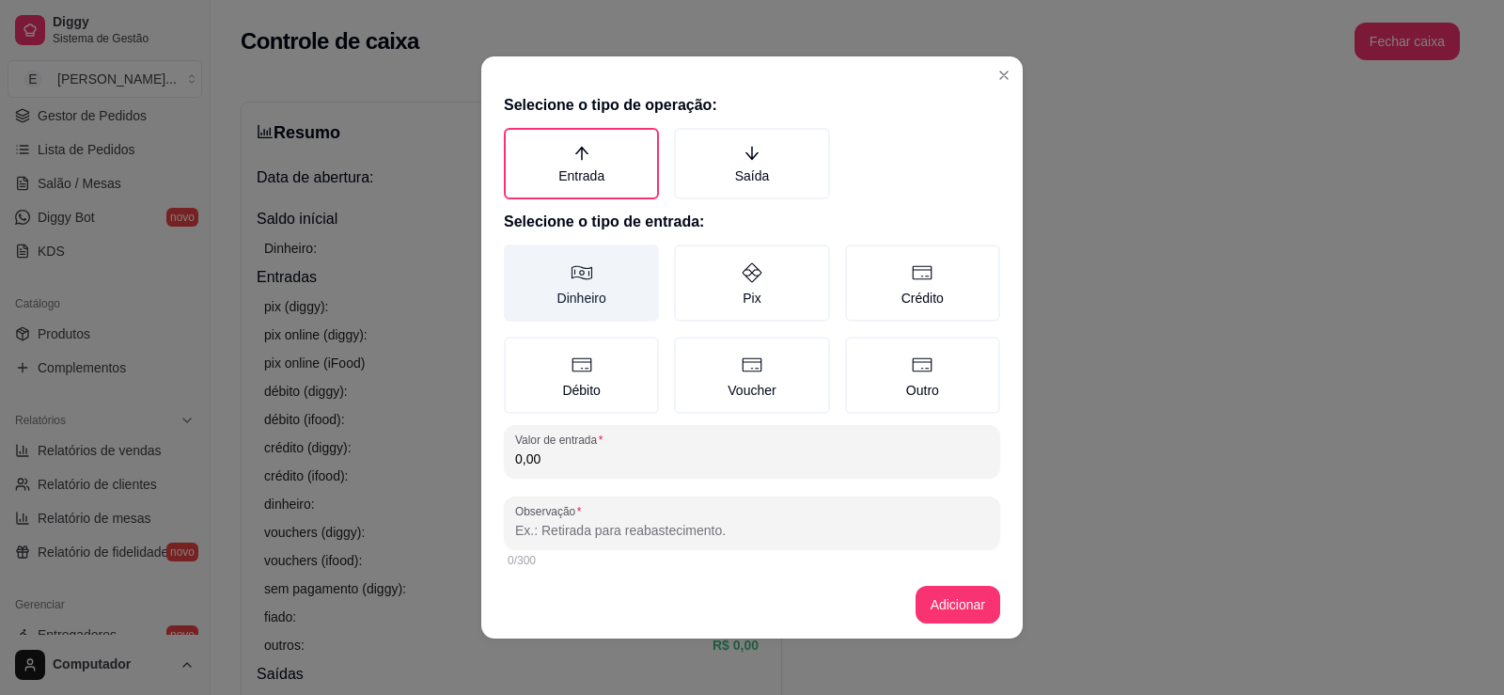
drag, startPoint x: 572, startPoint y: 275, endPoint x: 617, endPoint y: 305, distance: 52.9
click at [587, 279] on label "Dinheiro" at bounding box center [581, 282] width 155 height 77
click at [518, 258] on button "Dinheiro" at bounding box center [510, 250] width 15 height 15
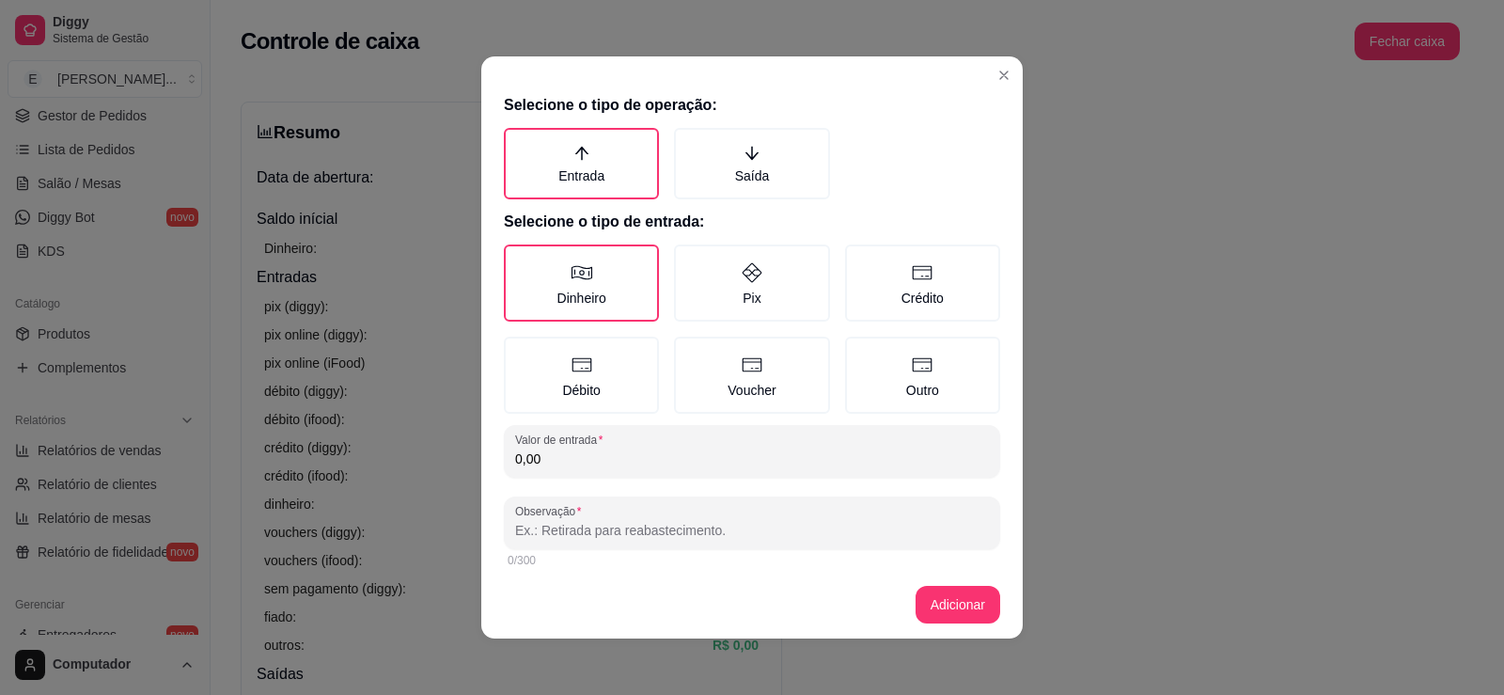
drag, startPoint x: 593, startPoint y: 462, endPoint x: 587, endPoint y: 571, distance: 109.2
click at [596, 472] on div "Valor de entrada 0,00" at bounding box center [752, 451] width 496 height 53
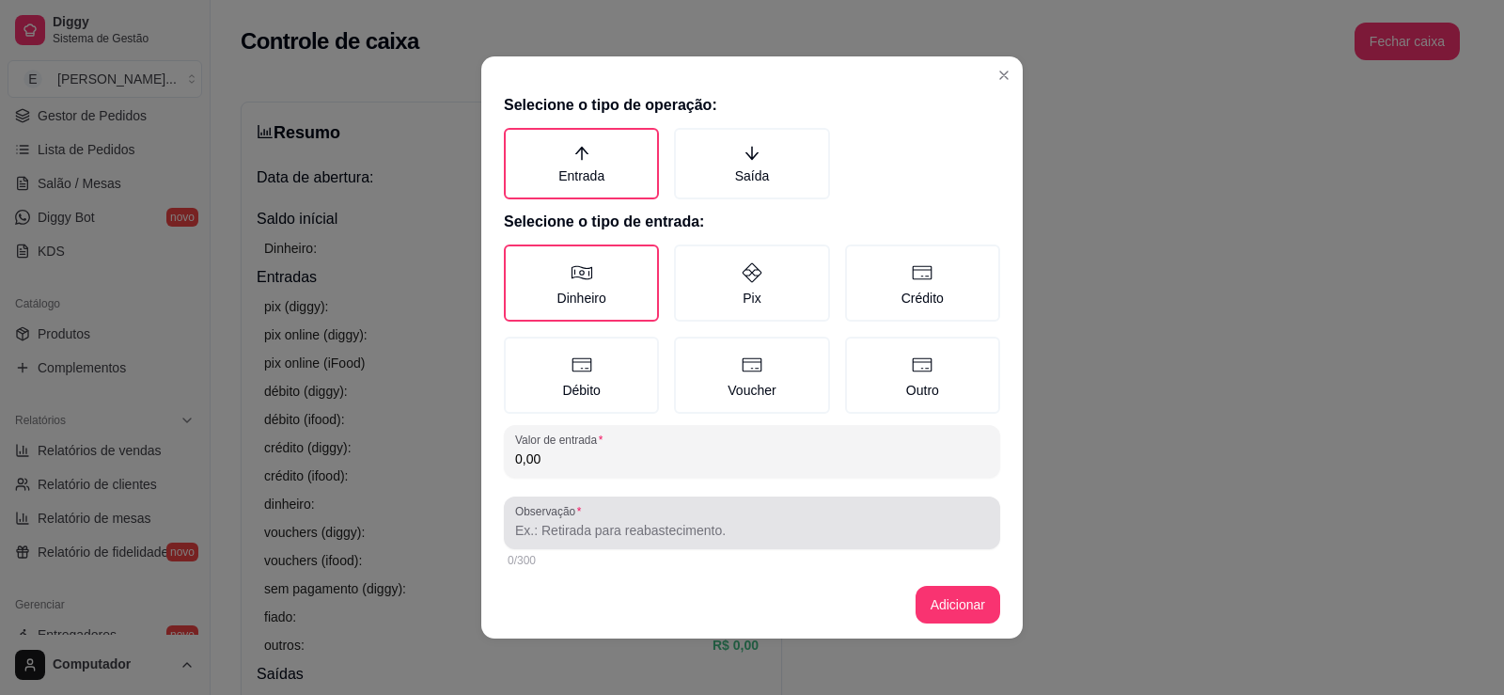
click at [569, 541] on div "Observação" at bounding box center [752, 522] width 496 height 53
